Goal: Find specific page/section: Find specific page/section

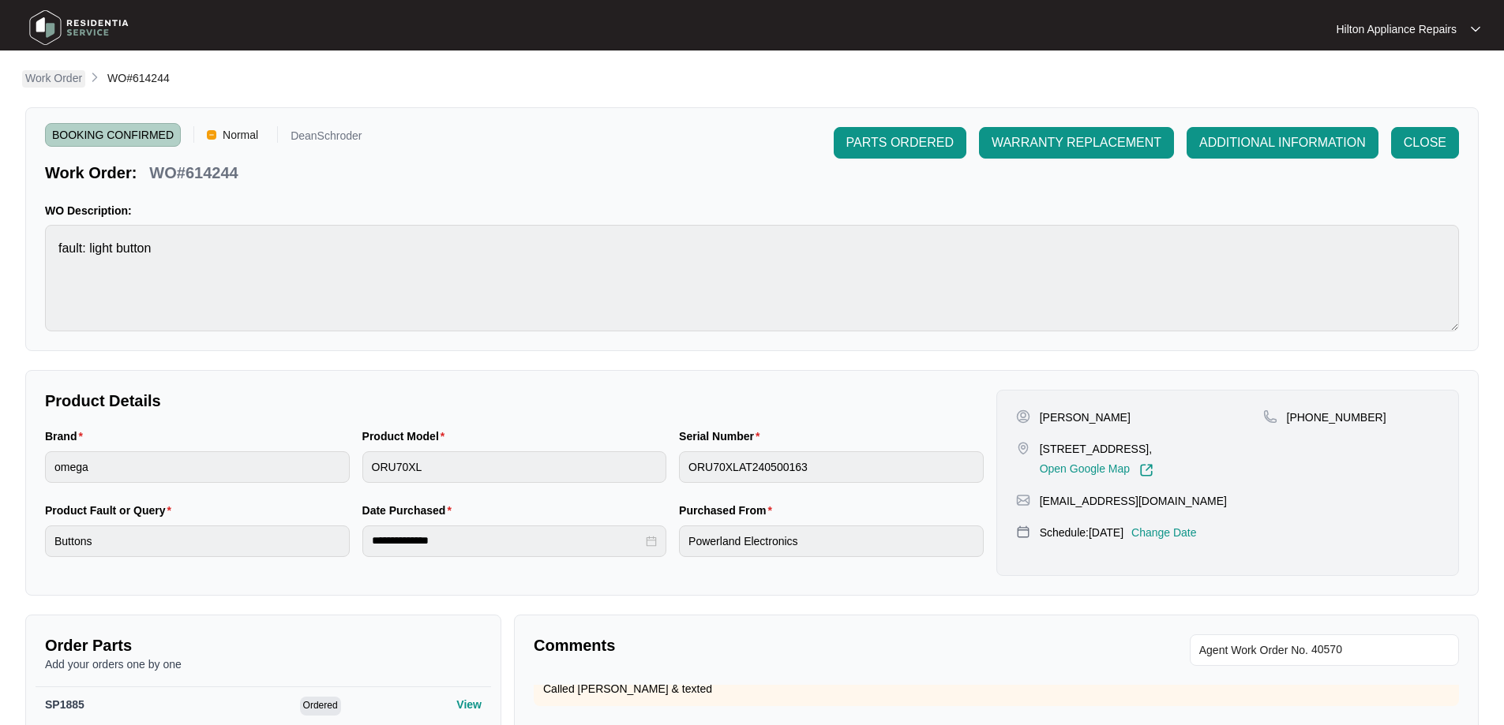
click at [58, 84] on p "Work Order" at bounding box center [53, 78] width 57 height 16
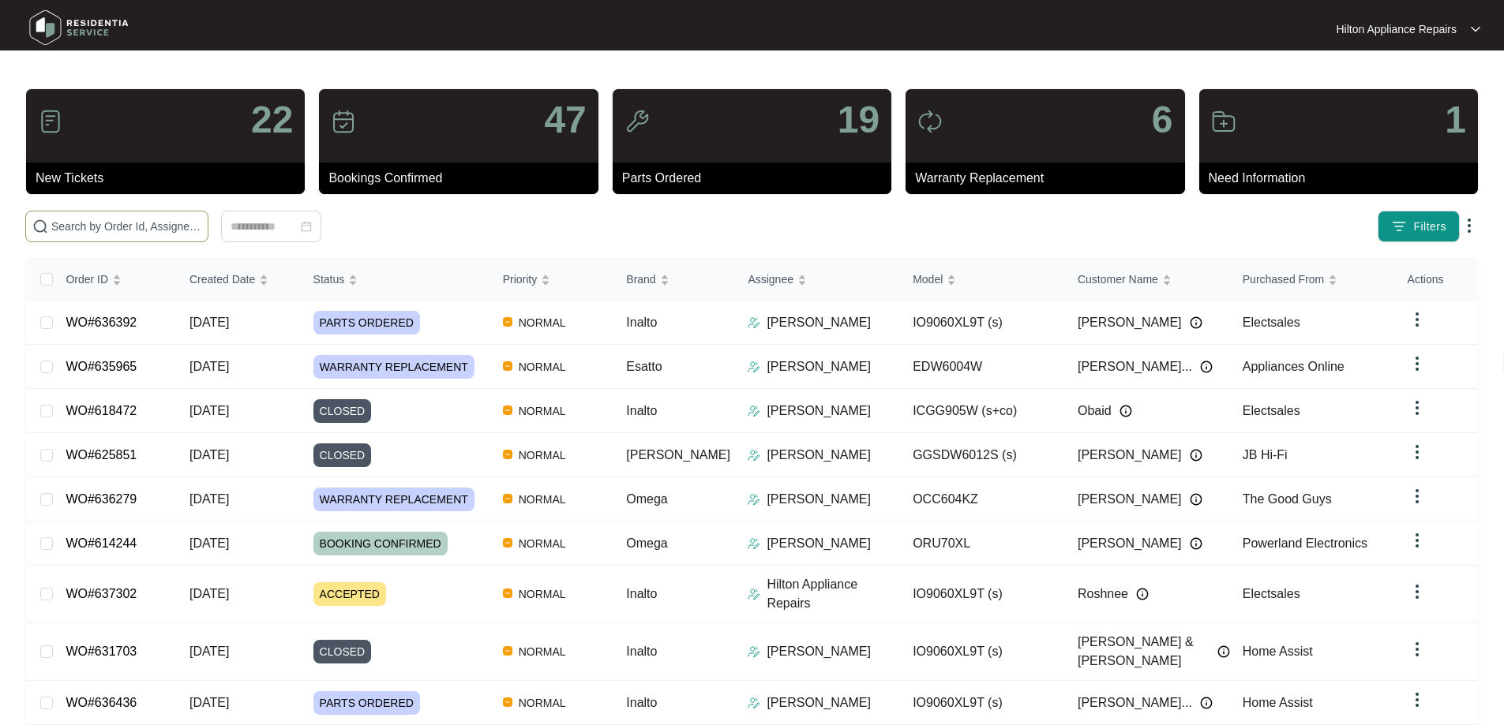
click at [148, 240] on span at bounding box center [116, 227] width 183 height 32
click at [152, 225] on input "text" at bounding box center [126, 226] width 150 height 17
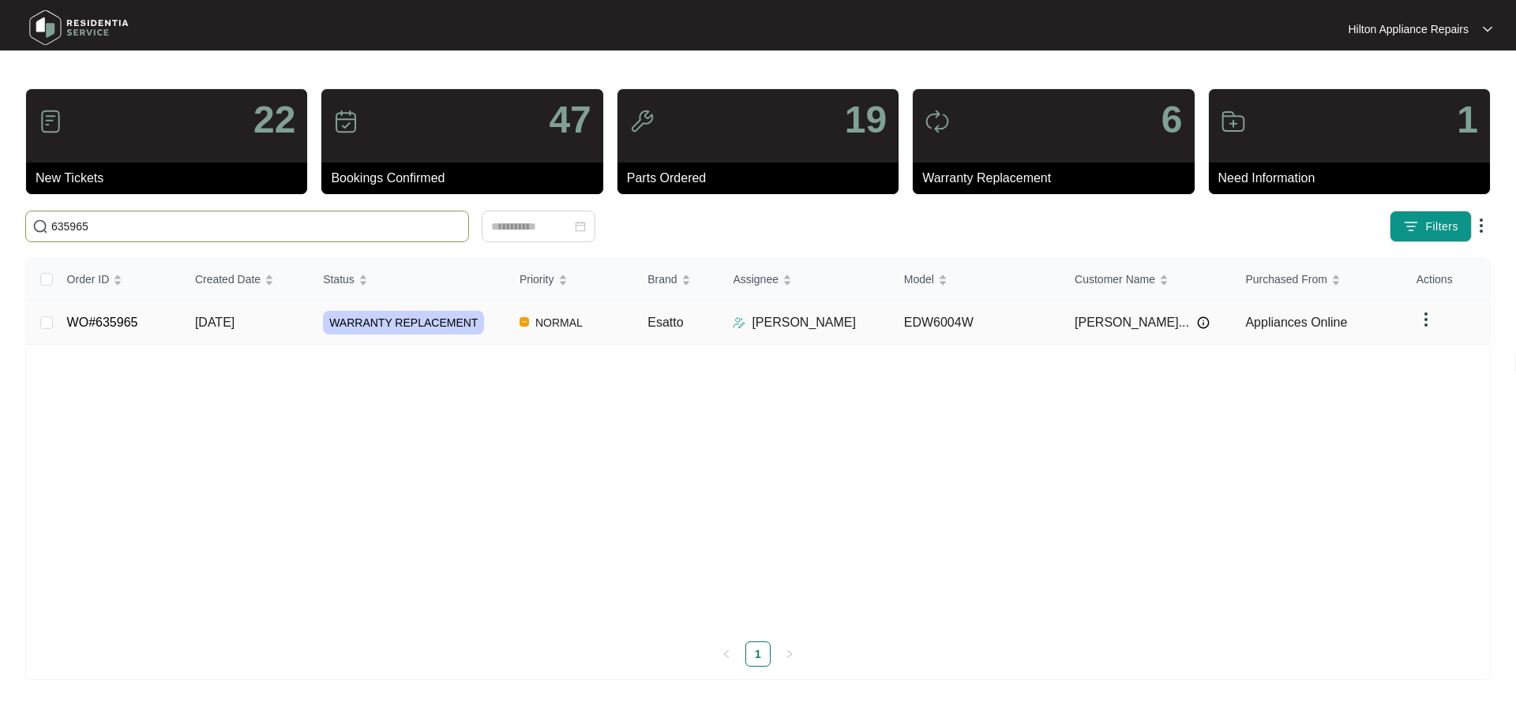
type input "635965"
click at [708, 326] on td "Esatto" at bounding box center [677, 323] width 85 height 44
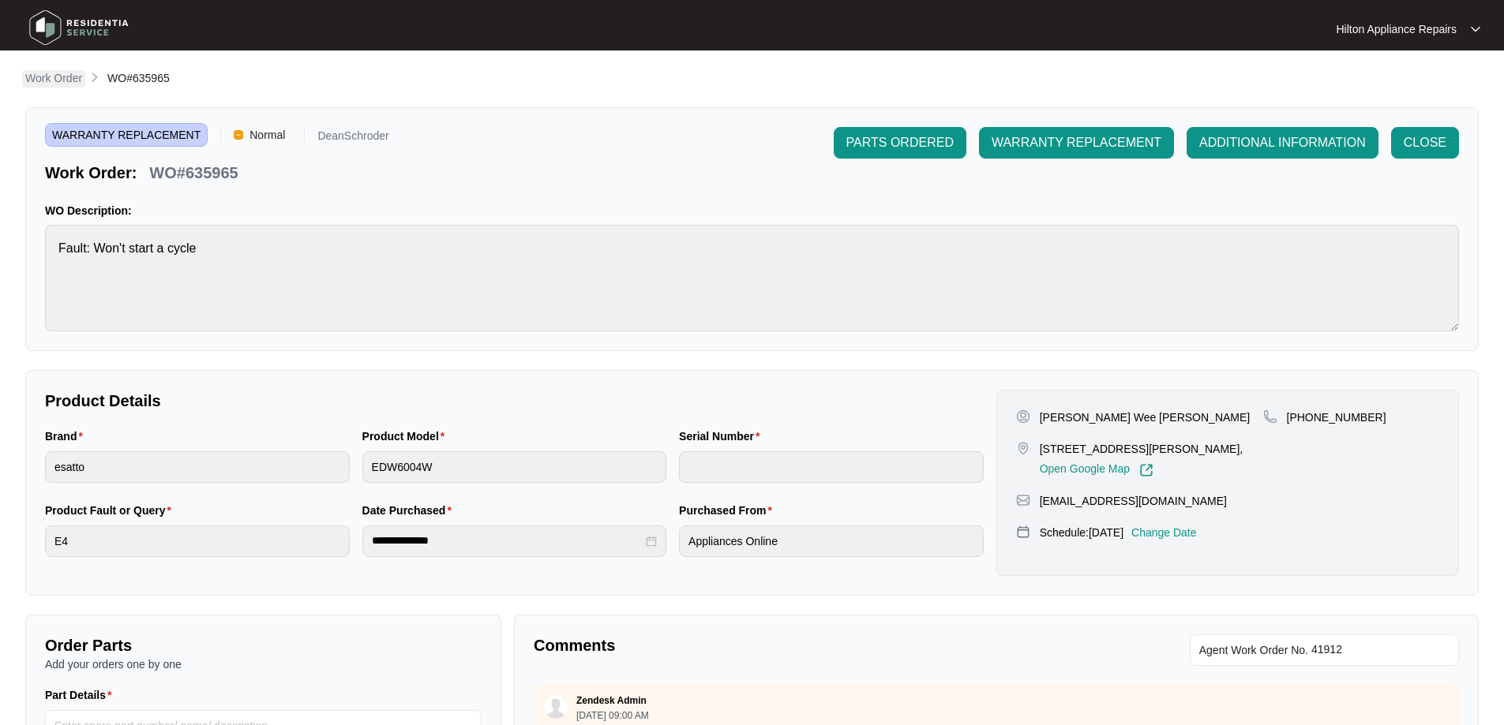
click at [60, 84] on p "Work Order" at bounding box center [53, 78] width 57 height 16
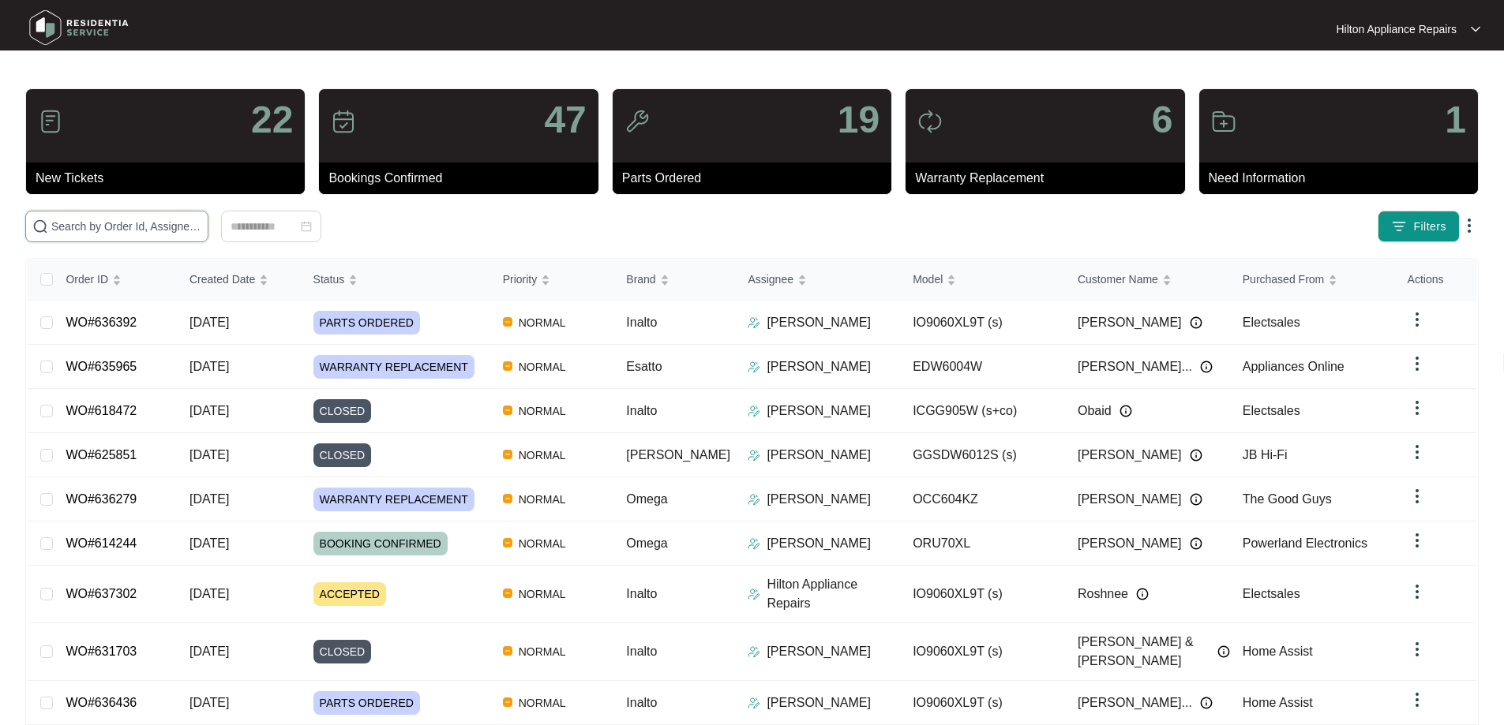
click at [190, 225] on input "text" at bounding box center [126, 226] width 150 height 17
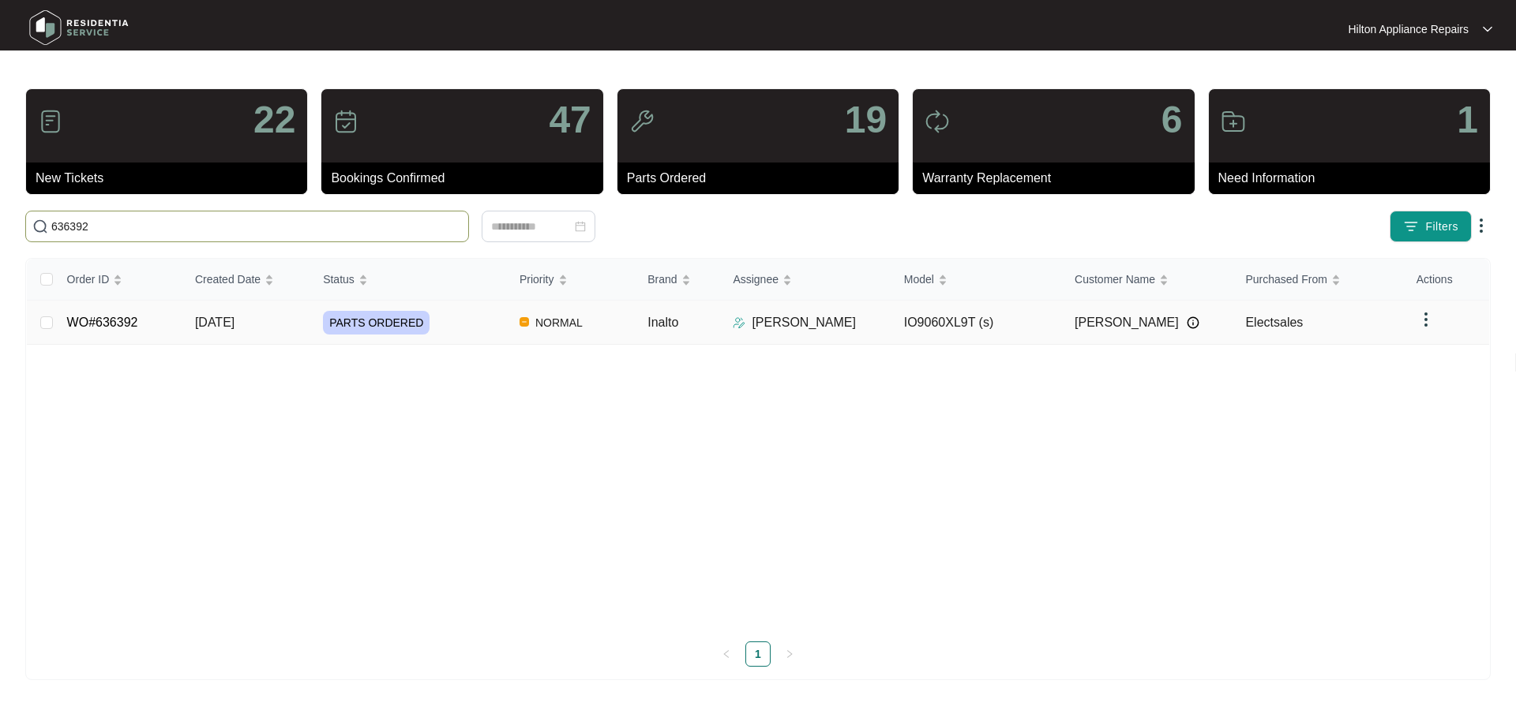
type input "636392"
click at [703, 326] on td "Inalto" at bounding box center [677, 323] width 85 height 44
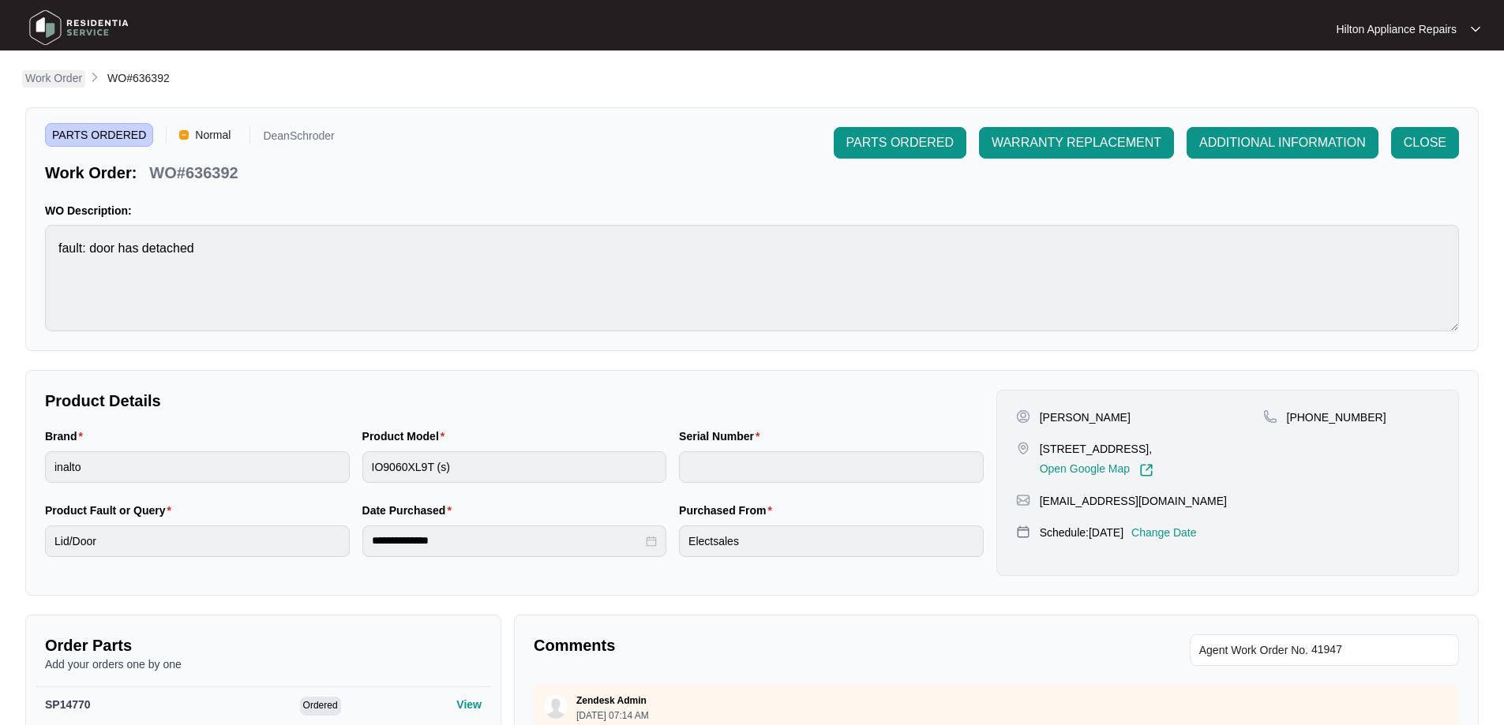
click at [37, 74] on p "Work Order" at bounding box center [53, 78] width 57 height 16
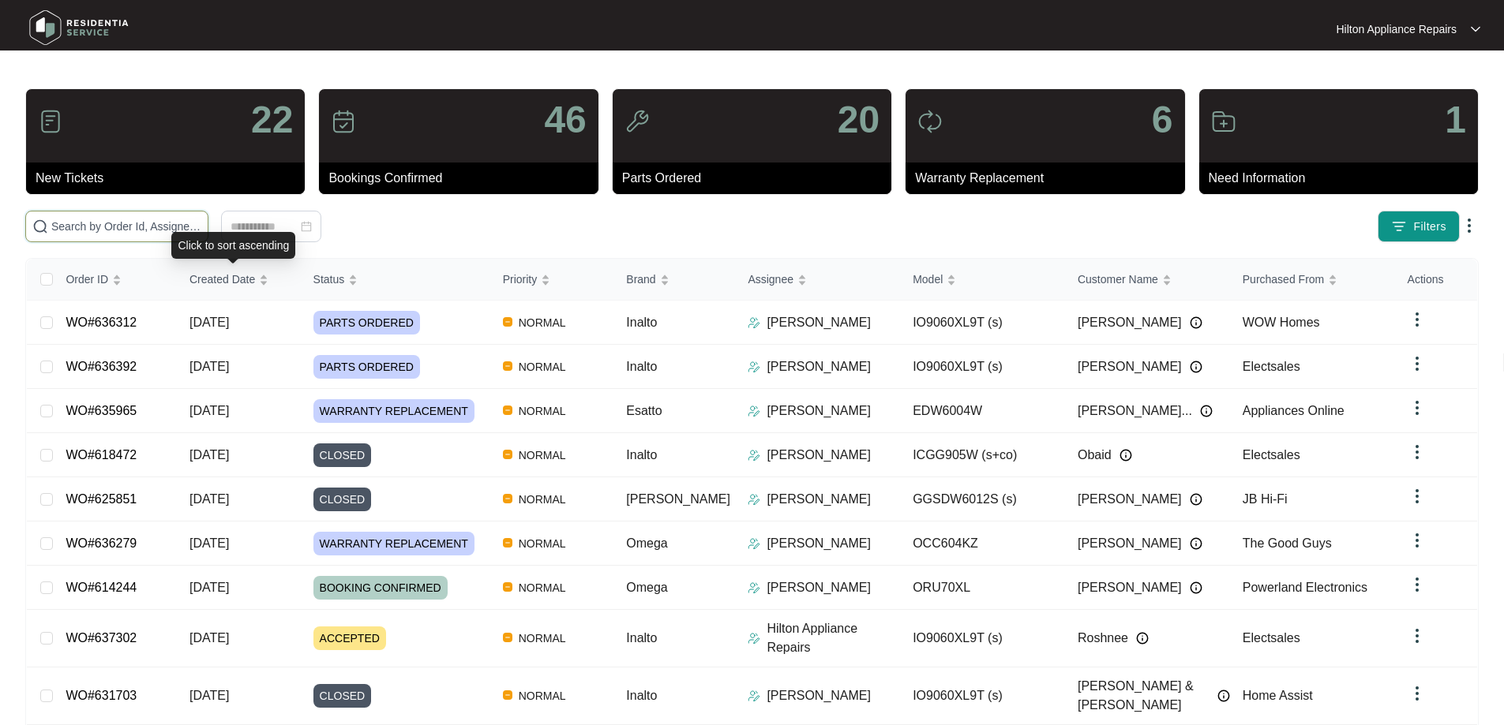
click at [198, 225] on input "text" at bounding box center [126, 226] width 150 height 17
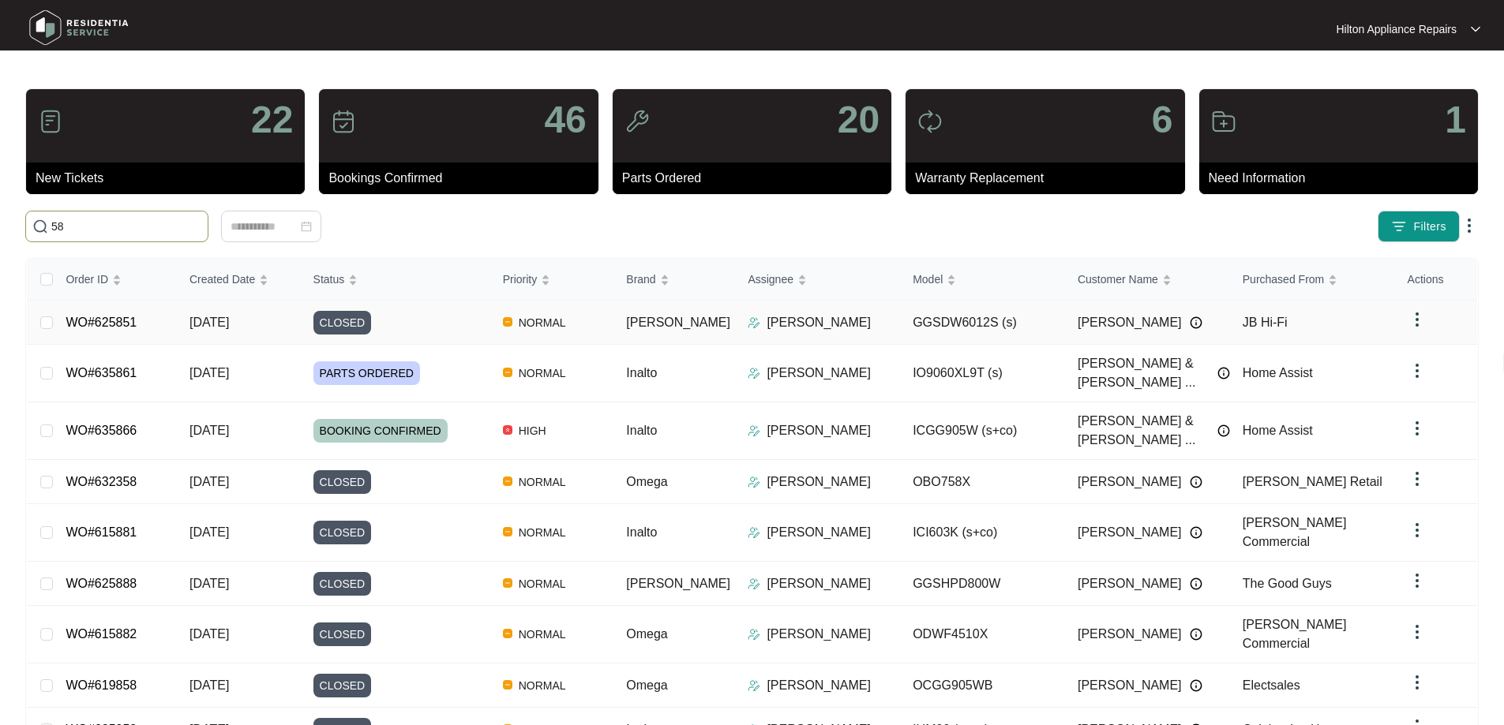
type input "5"
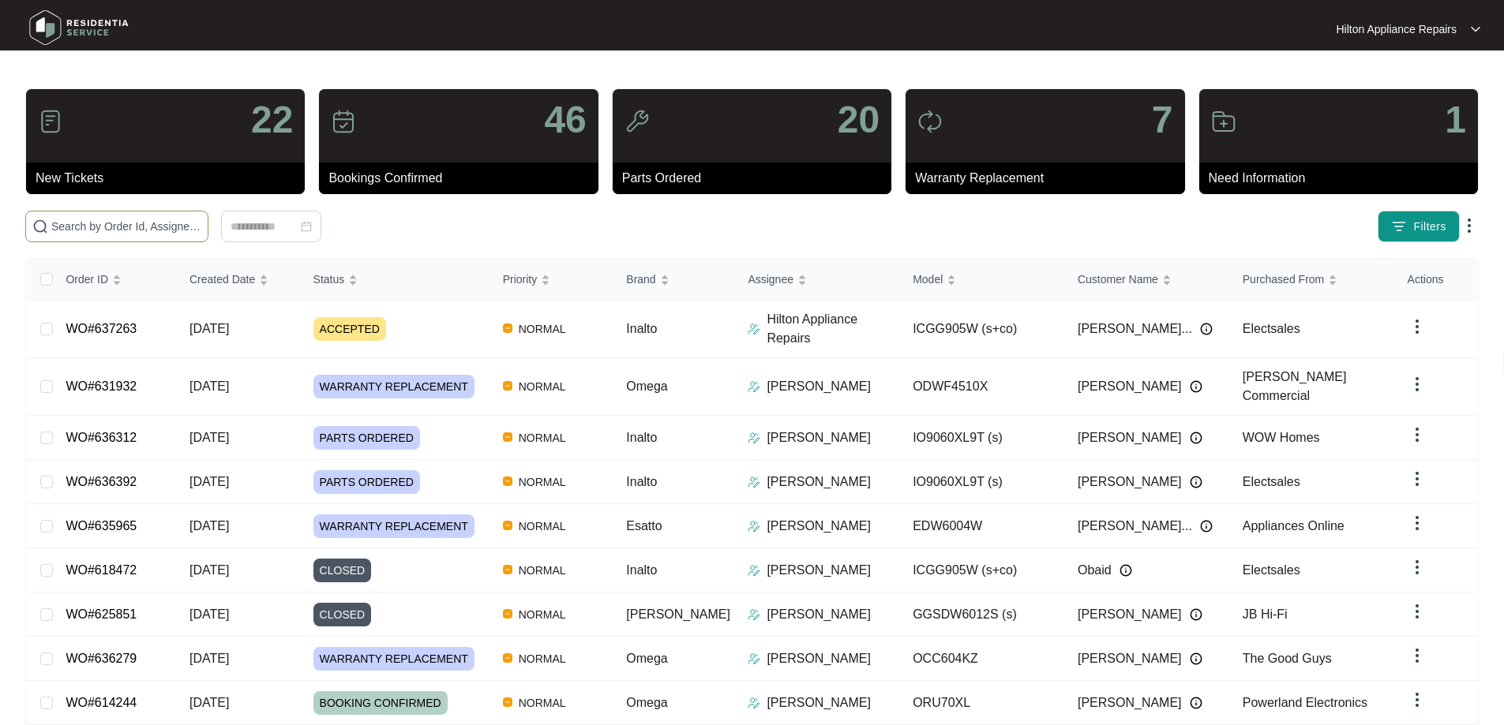
click at [208, 214] on span at bounding box center [116, 227] width 183 height 32
click at [201, 227] on input "text" at bounding box center [126, 226] width 150 height 17
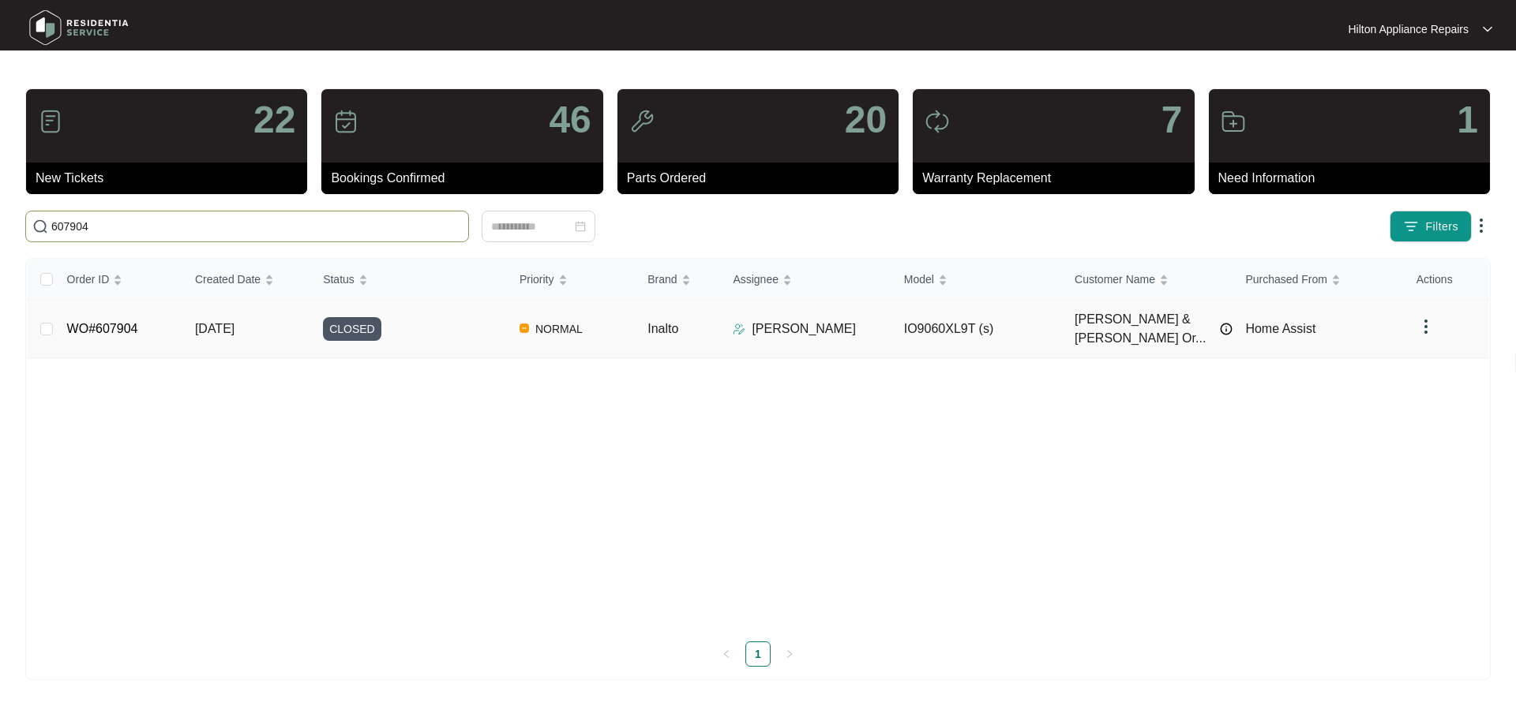
type input "607904"
click at [485, 326] on div "CLOSED" at bounding box center [415, 329] width 184 height 24
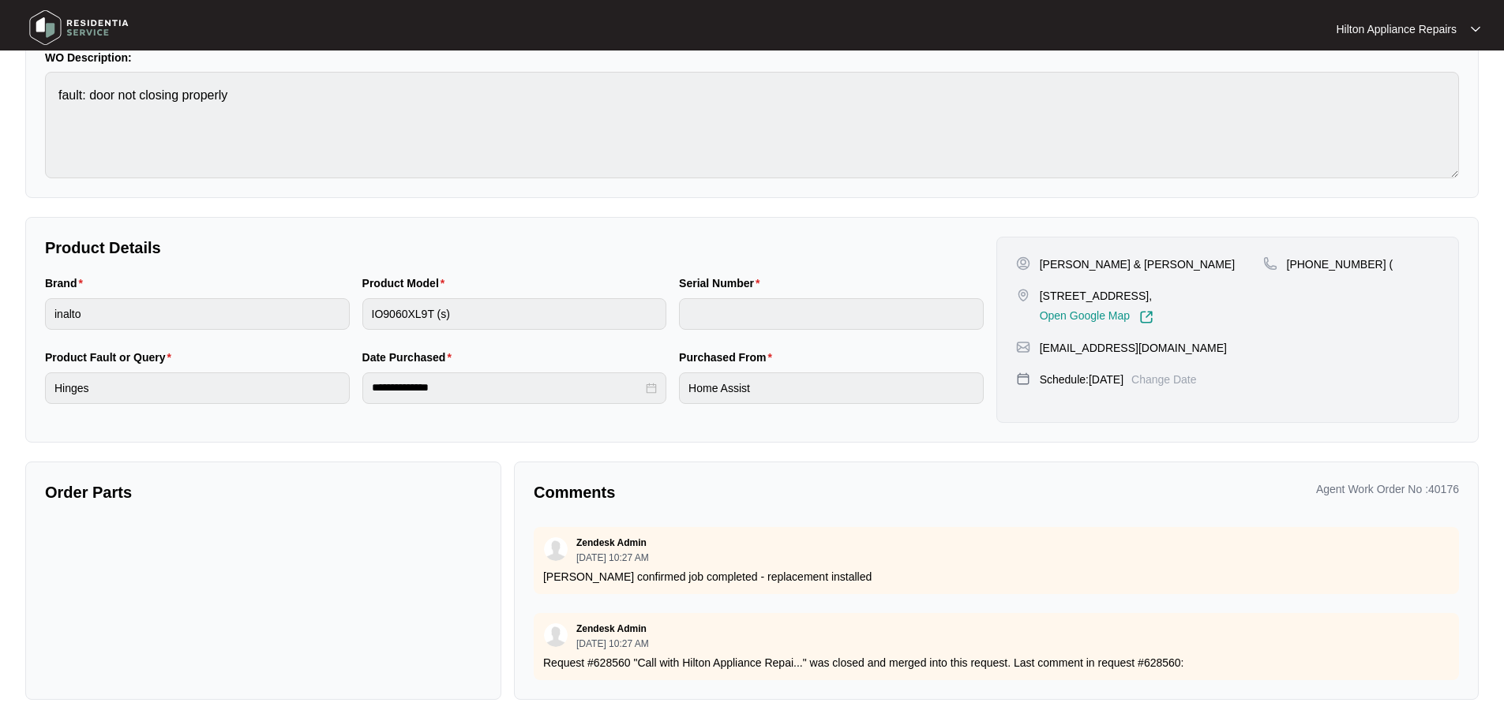
scroll to position [1244, 0]
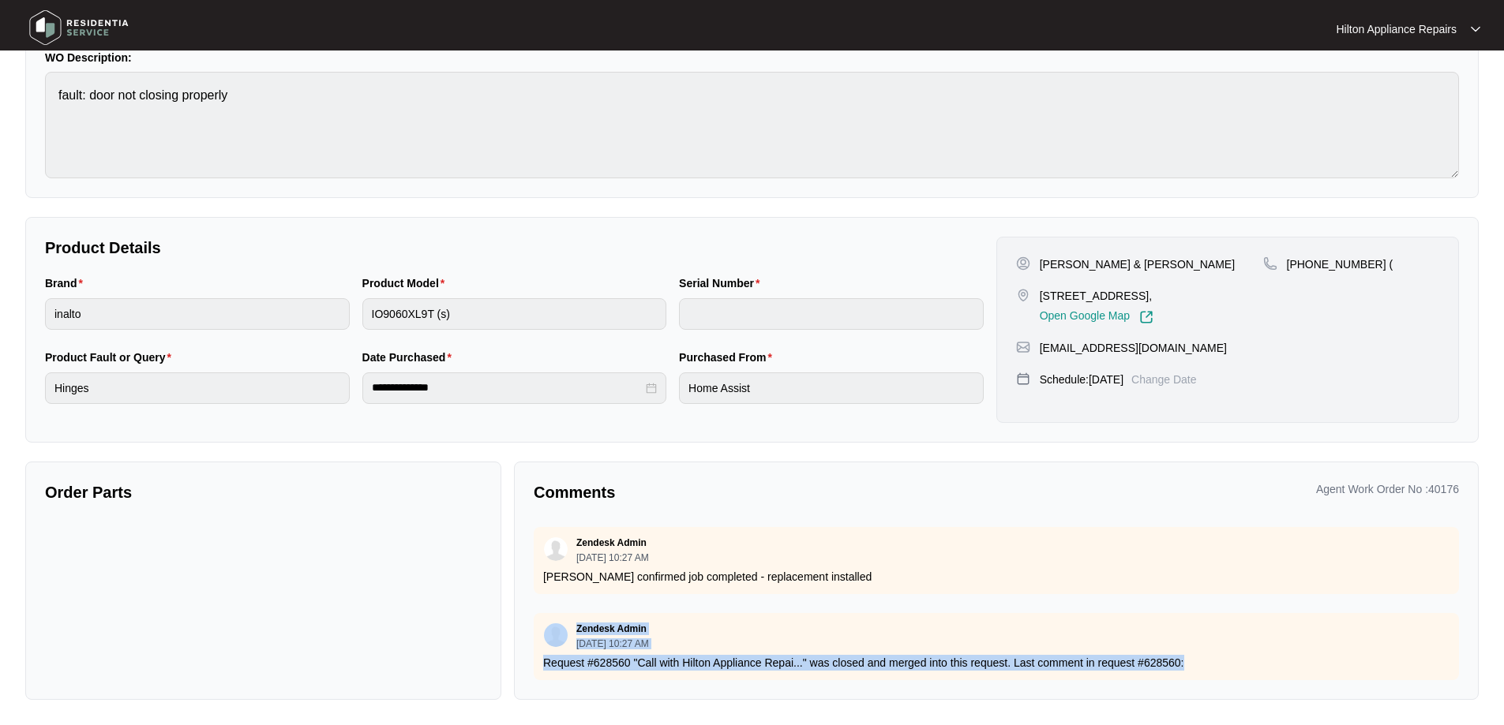
drag, startPoint x: 1203, startPoint y: 654, endPoint x: 522, endPoint y: 613, distance: 682.5
click at [522, 613] on div "Comments Agent Work Order No : 40176 Zendesk Admin [DATE] 07:42 AM Are you able…" at bounding box center [996, 581] width 965 height 238
